Goal: Find specific page/section: Find specific page/section

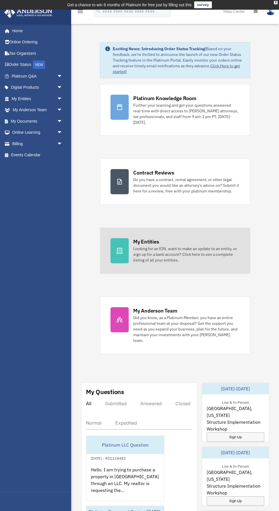
click at [122, 252] on div at bounding box center [120, 250] width 18 height 25
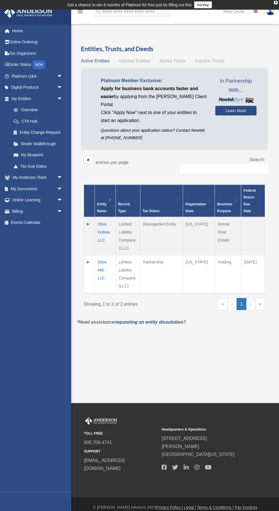
click at [105, 232] on td "Olive Hollow, LLC" at bounding box center [105, 236] width 21 height 38
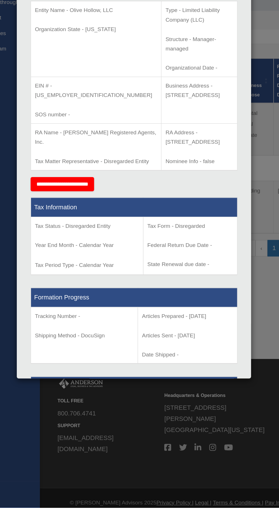
scroll to position [7, 0]
